Goal: Task Accomplishment & Management: Complete application form

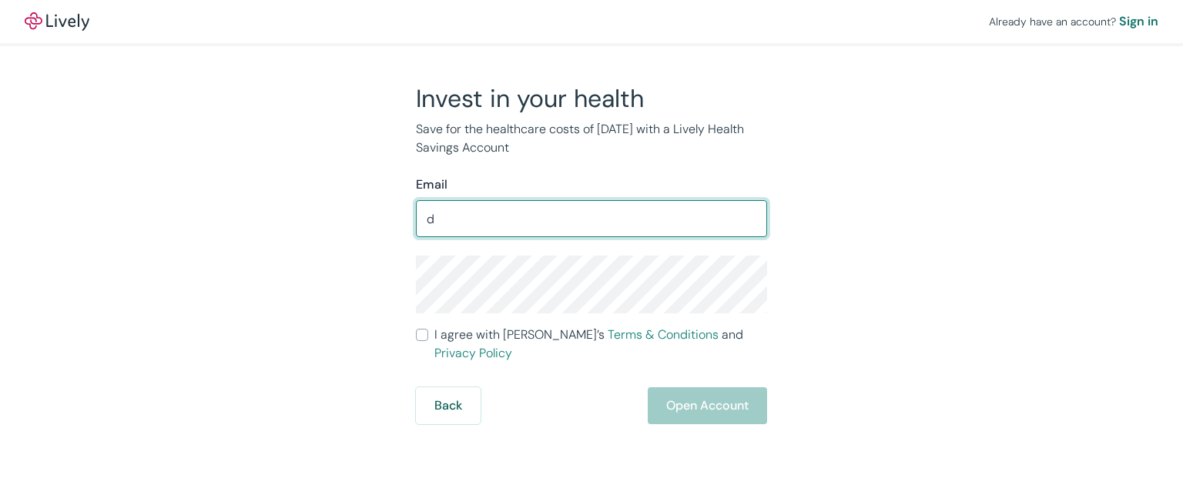
type input "[EMAIL_ADDRESS][DOMAIN_NAME]"
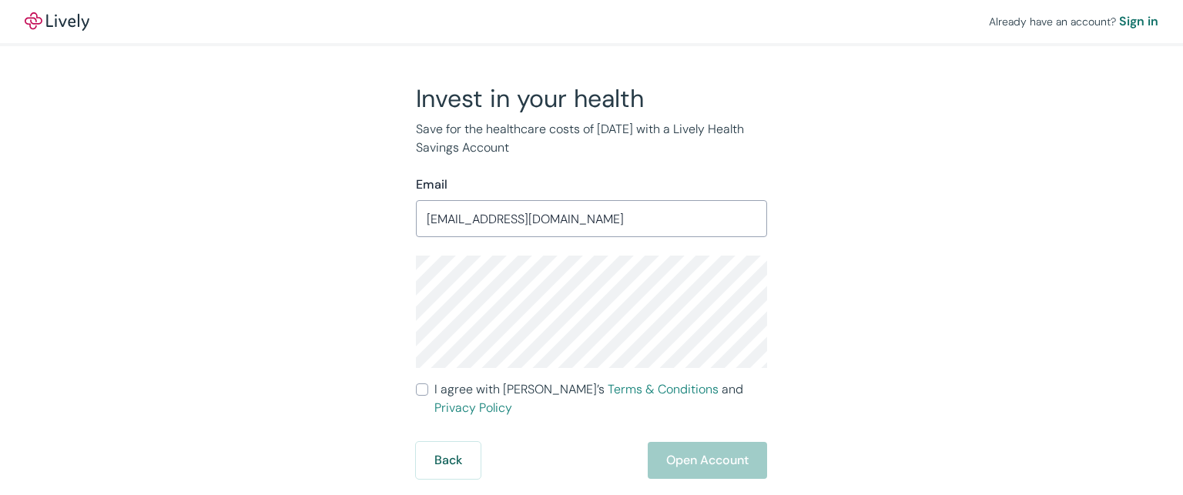
click at [419, 390] on input "I agree with Lively’s Terms & Conditions and Privacy Policy" at bounding box center [422, 390] width 12 height 12
checkbox input "true"
click at [693, 442] on button "Open Account" at bounding box center [707, 460] width 119 height 37
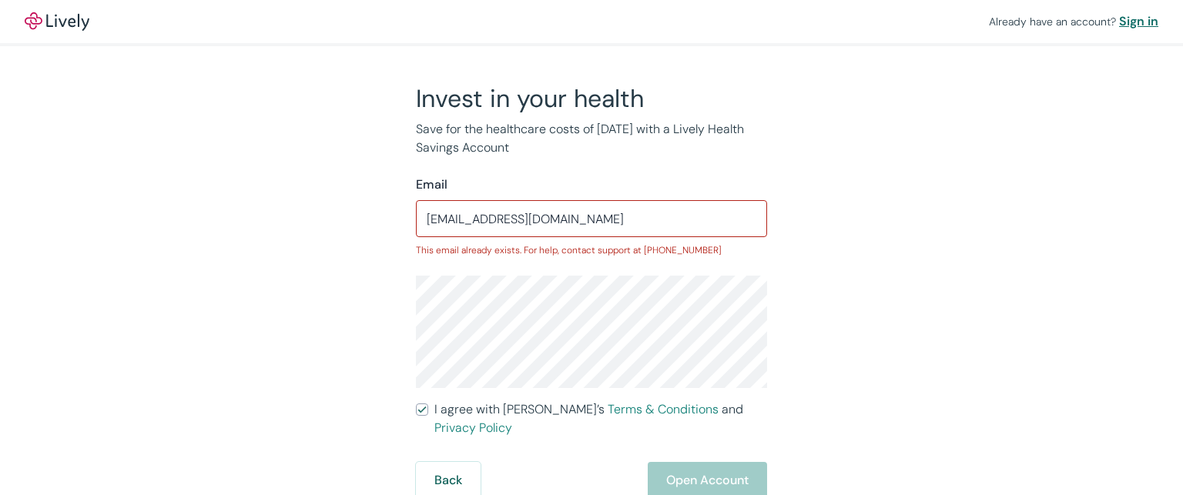
click at [1134, 23] on div "Sign in" at bounding box center [1138, 21] width 39 height 18
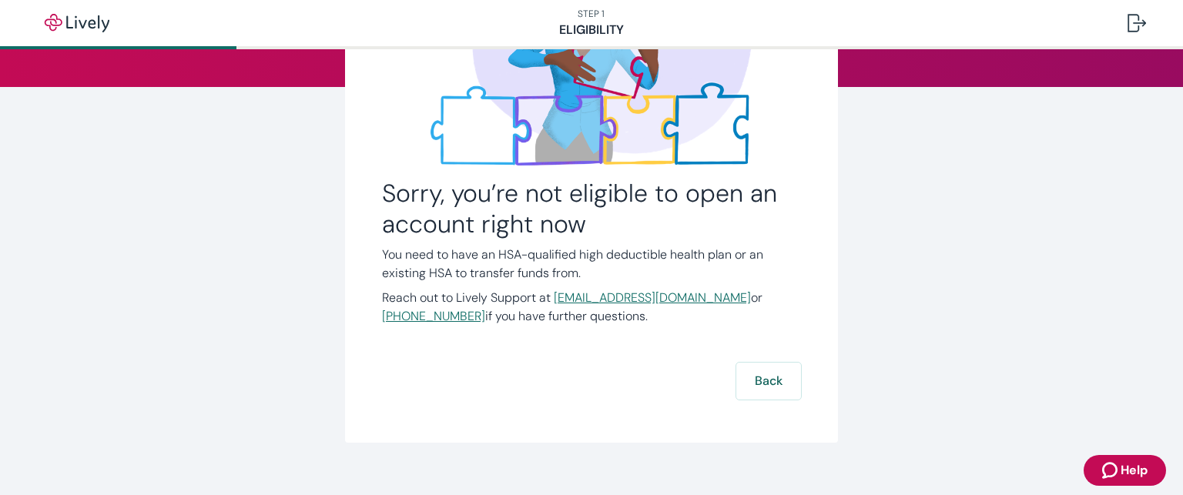
scroll to position [215, 0]
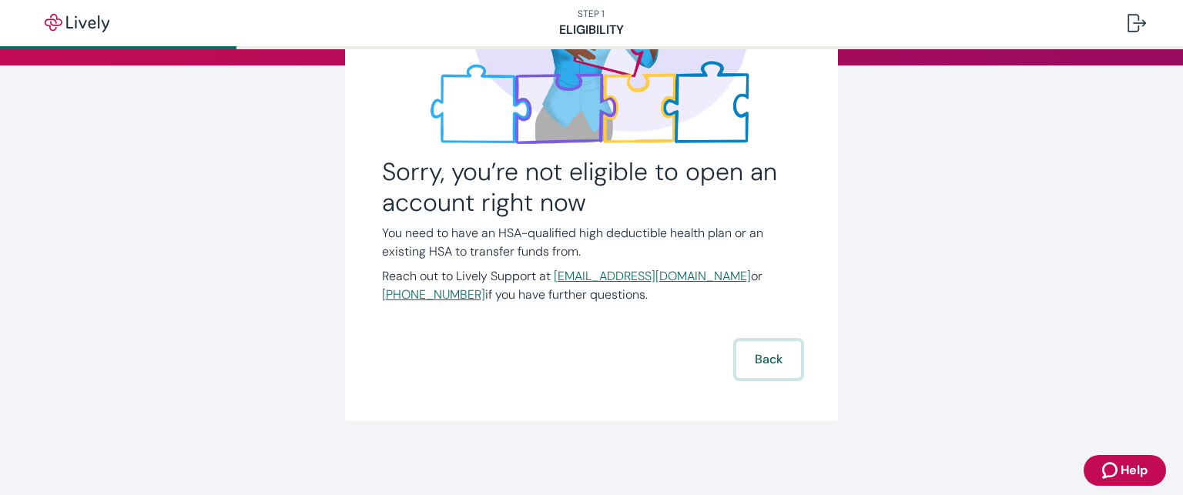
click at [779, 362] on button "Back" at bounding box center [768, 359] width 65 height 37
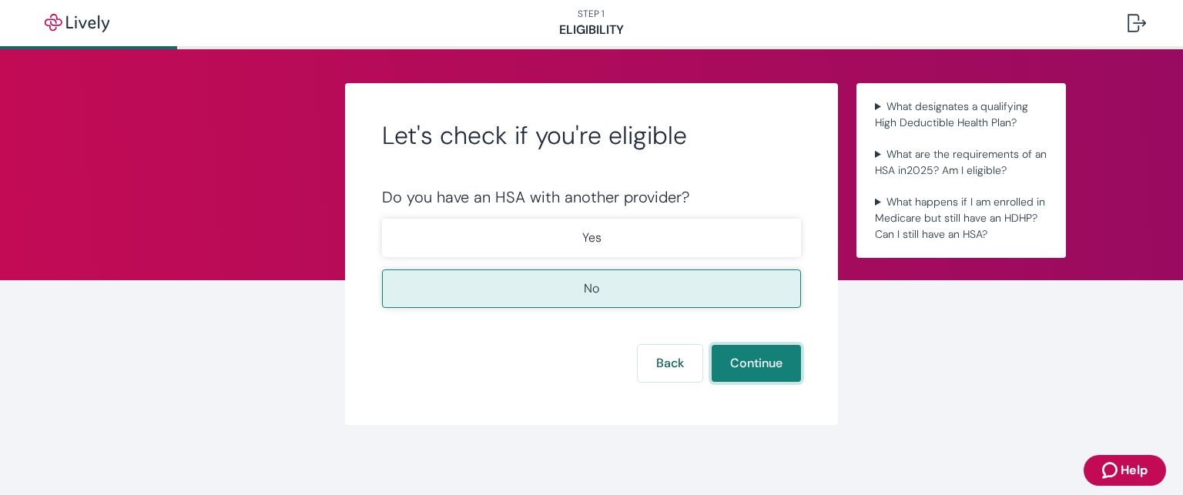
click at [737, 360] on button "Continue" at bounding box center [756, 363] width 89 height 37
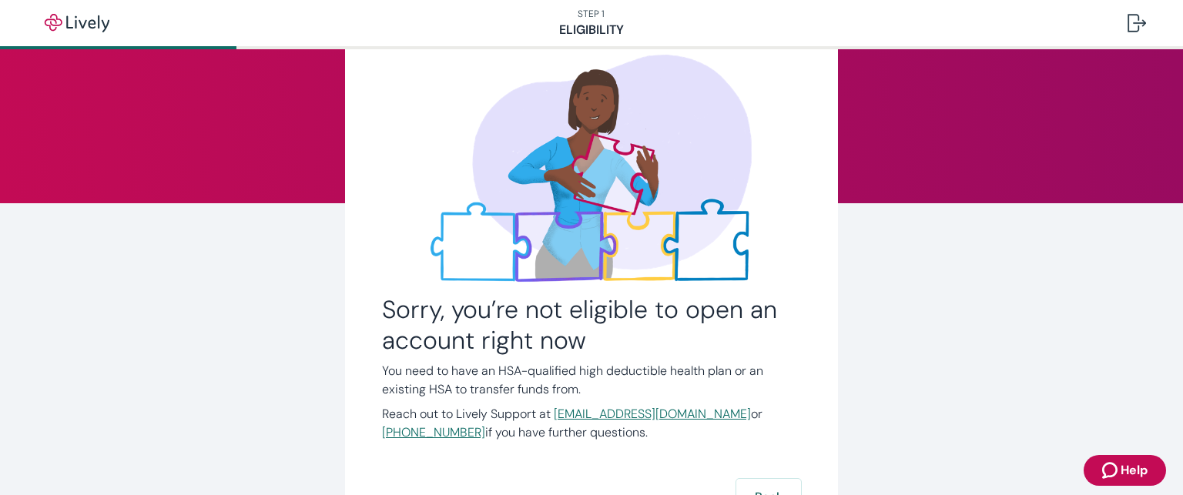
scroll to position [154, 0]
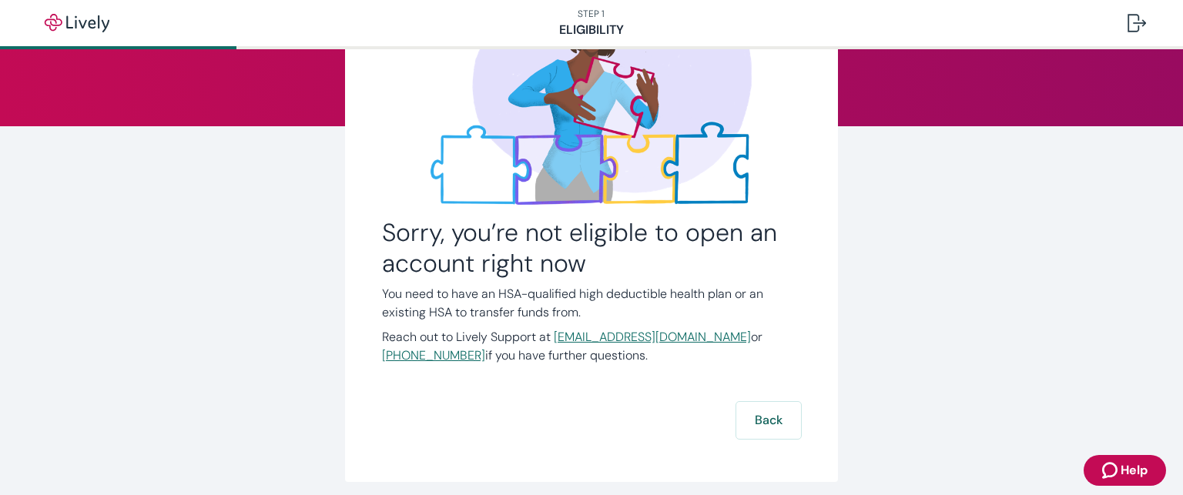
click at [601, 338] on link "[EMAIL_ADDRESS][DOMAIN_NAME]" at bounding box center [652, 337] width 197 height 16
click at [594, 339] on link "[EMAIL_ADDRESS][DOMAIN_NAME]" at bounding box center [652, 337] width 197 height 16
